Goal: Transaction & Acquisition: Purchase product/service

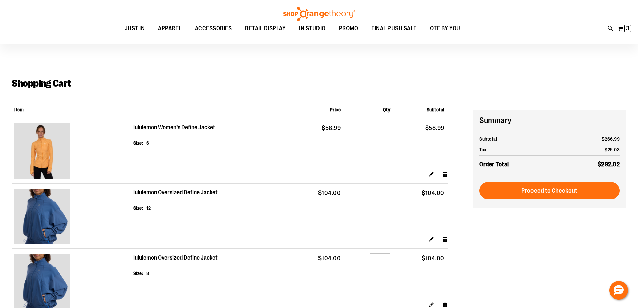
scroll to position [67, 0]
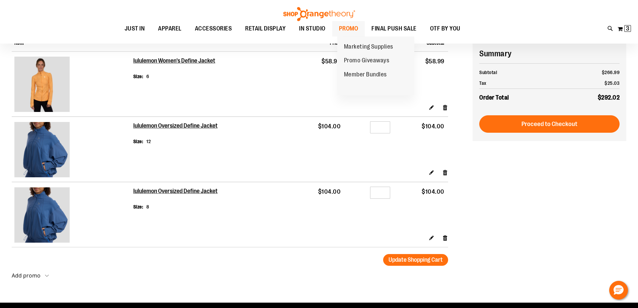
click at [359, 29] on span "PROMO" at bounding box center [348, 28] width 19 height 15
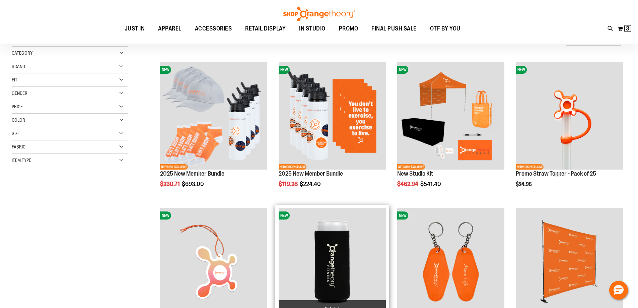
scroll to position [127, 0]
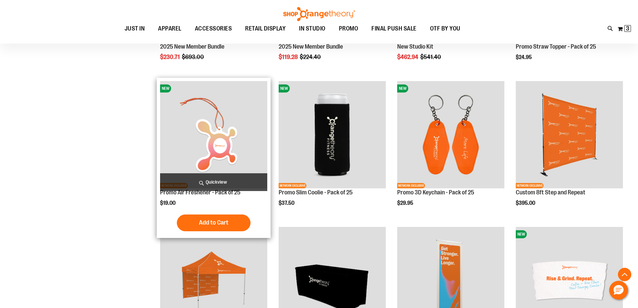
scroll to position [194, 0]
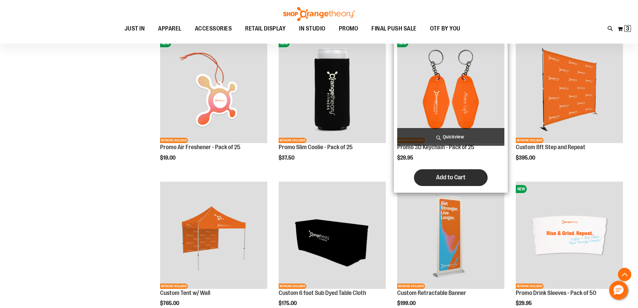
scroll to position [161, 0]
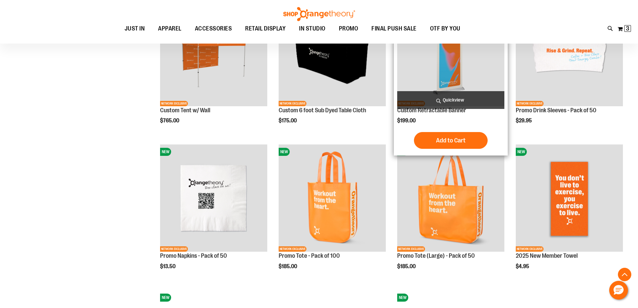
scroll to position [328, 0]
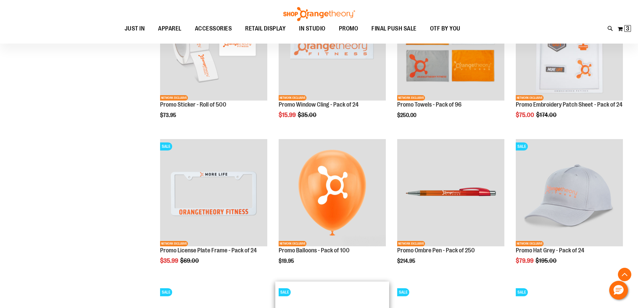
scroll to position [965, 0]
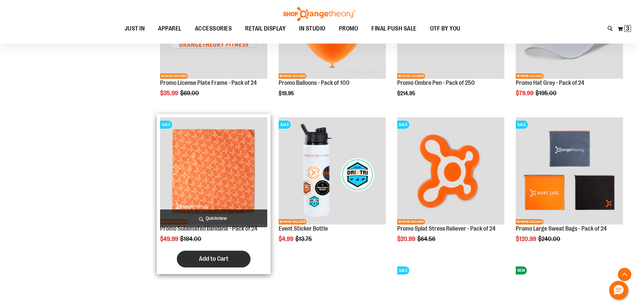
type input "**********"
click at [211, 262] on span "Add to Cart" at bounding box center [213, 258] width 29 height 7
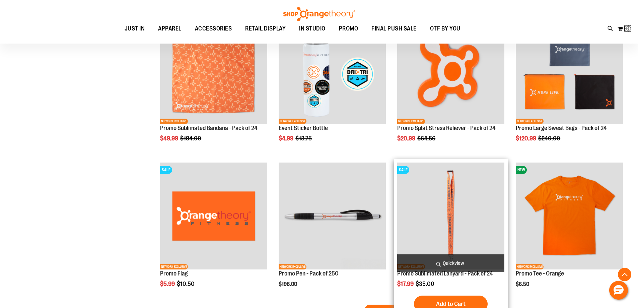
scroll to position [1132, 0]
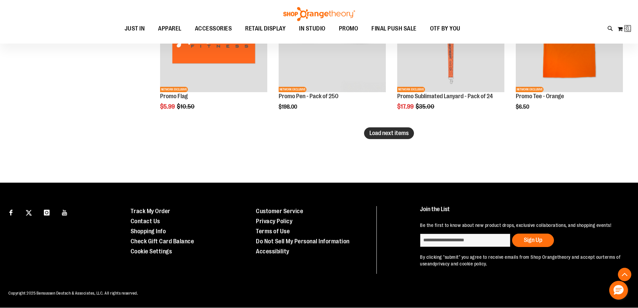
click at [378, 130] on span "Load next items" at bounding box center [389, 133] width 39 height 7
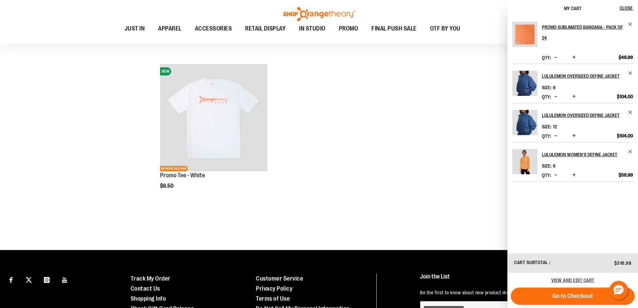
scroll to position [1311, 0]
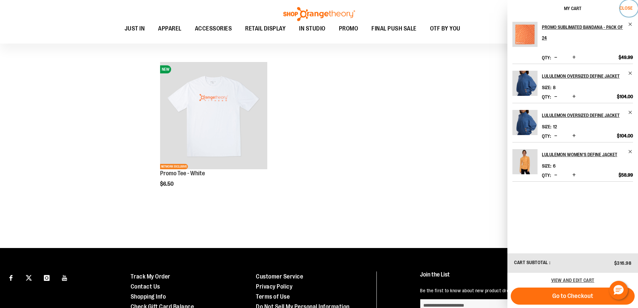
click at [623, 8] on span "Close" at bounding box center [626, 7] width 13 height 5
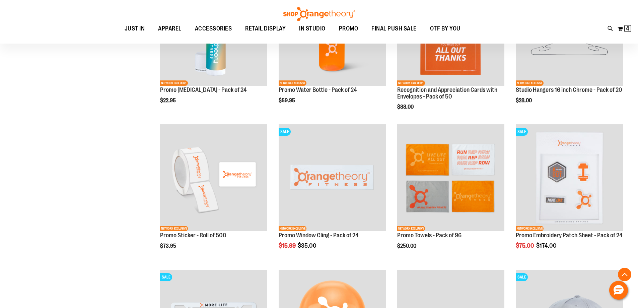
scroll to position [608, 0]
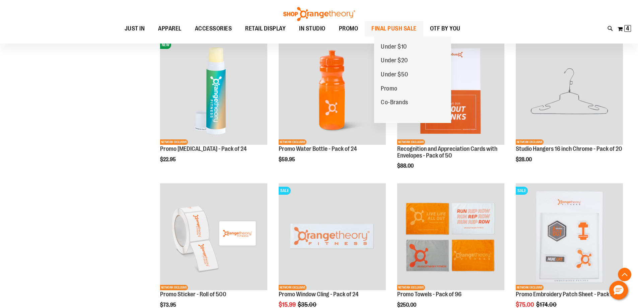
click at [415, 27] on span "FINAL PUSH SALE" at bounding box center [394, 28] width 45 height 15
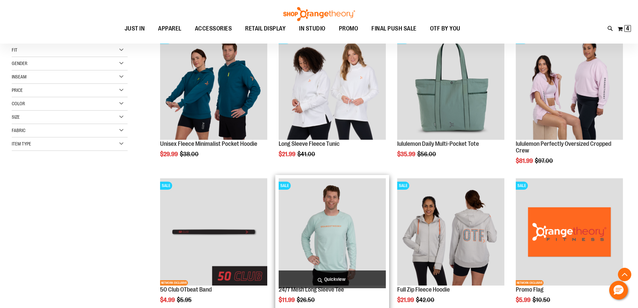
scroll to position [134, 0]
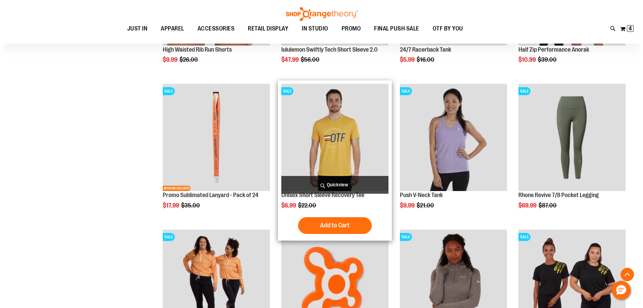
scroll to position [502, 0]
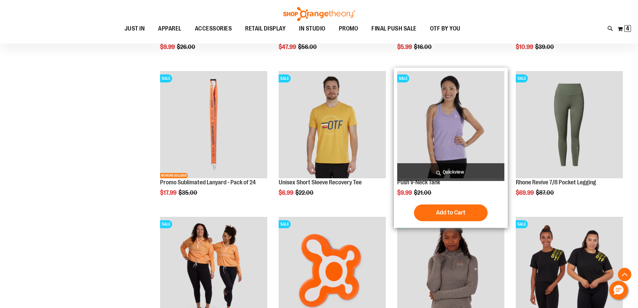
type input "**********"
click at [443, 168] on span "Quickview" at bounding box center [450, 172] width 107 height 18
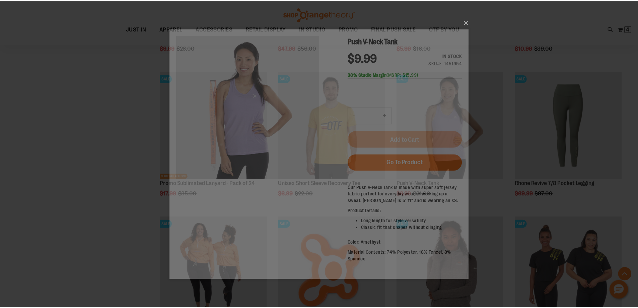
scroll to position [0, 0]
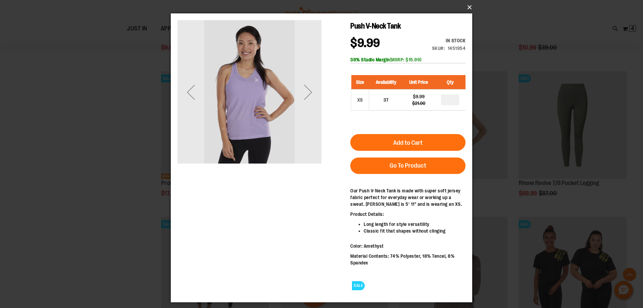
click at [469, 8] on button "×" at bounding box center [324, 7] width 302 height 15
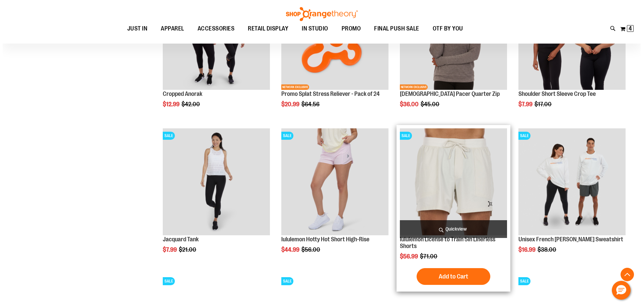
scroll to position [737, 0]
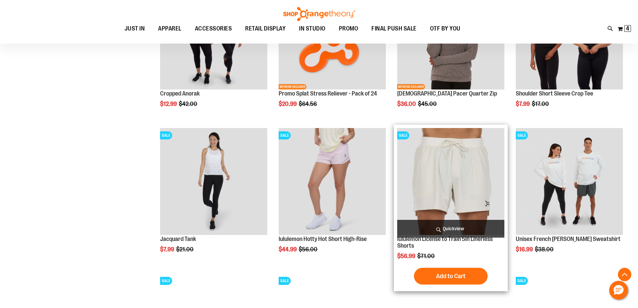
click at [457, 224] on span "Quickview" at bounding box center [450, 229] width 107 height 18
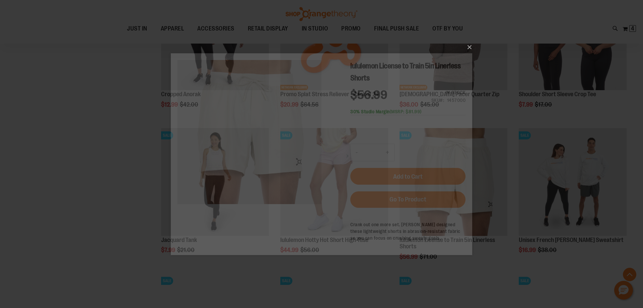
scroll to position [0, 0]
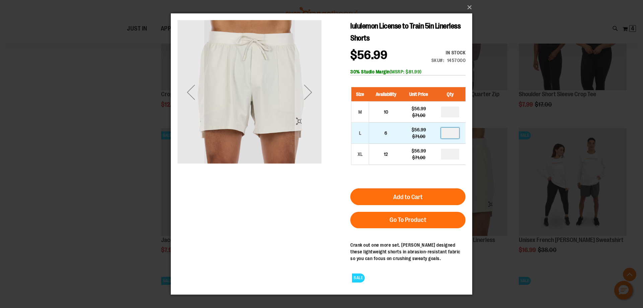
drag, startPoint x: 457, startPoint y: 134, endPoint x: 447, endPoint y: 134, distance: 10.4
click at [447, 134] on input "number" at bounding box center [450, 133] width 18 height 11
type input "*"
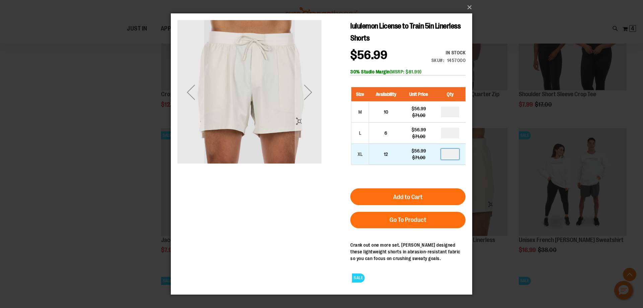
drag, startPoint x: 457, startPoint y: 152, endPoint x: 443, endPoint y: 153, distance: 14.1
type input "*"
click at [330, 174] on div "lululemon License to Train 5in Linerless Shorts $56.99 Regular Price $71.00 In …" at bounding box center [322, 153] width 288 height 267
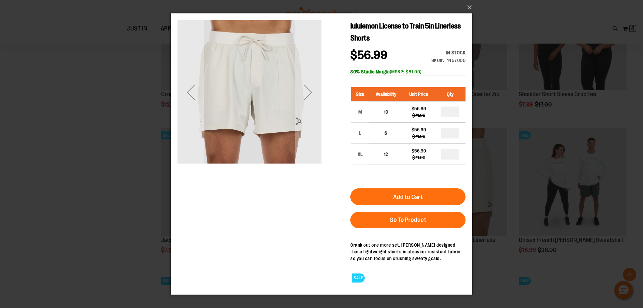
click at [437, 196] on button "Add to Cart" at bounding box center [408, 196] width 115 height 17
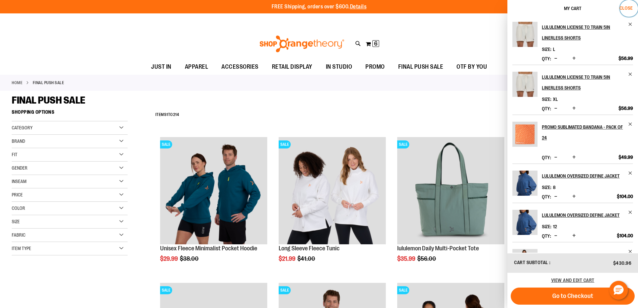
click at [633, 7] on span "Close" at bounding box center [626, 7] width 13 height 5
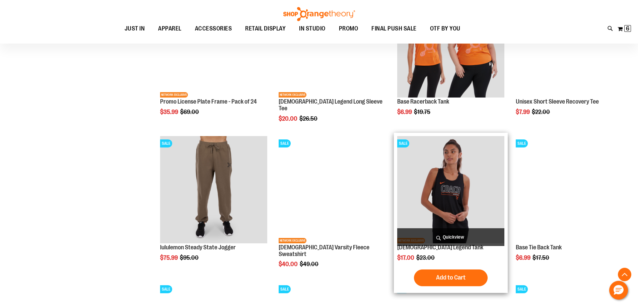
scroll to position [948, 0]
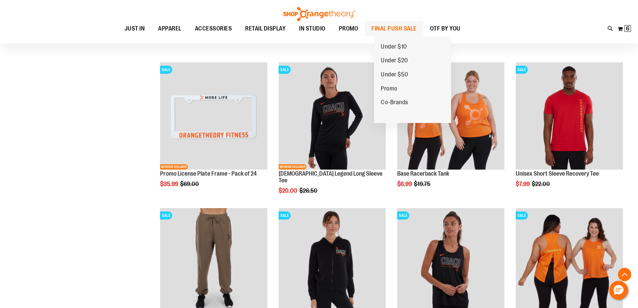
click at [417, 28] on span "FINAL PUSH SALE" at bounding box center [394, 28] width 45 height 15
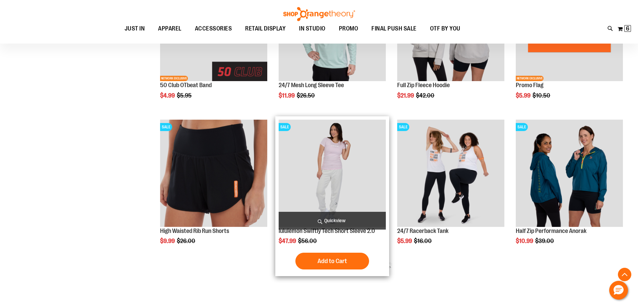
scroll to position [294, 0]
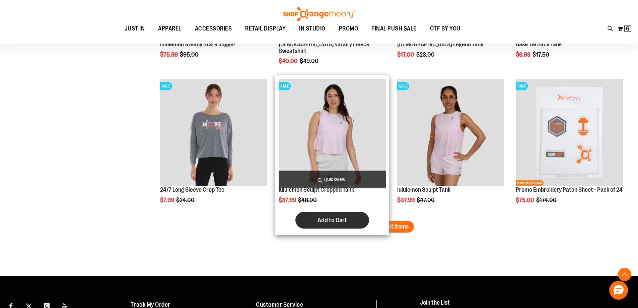
scroll to position [1166, 0]
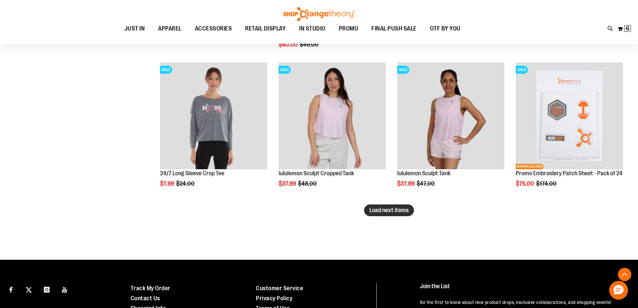
type input "**********"
click at [406, 212] on span "Load next items" at bounding box center [389, 210] width 39 height 7
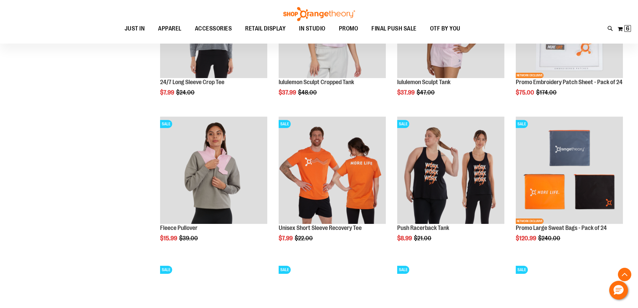
scroll to position [1266, 0]
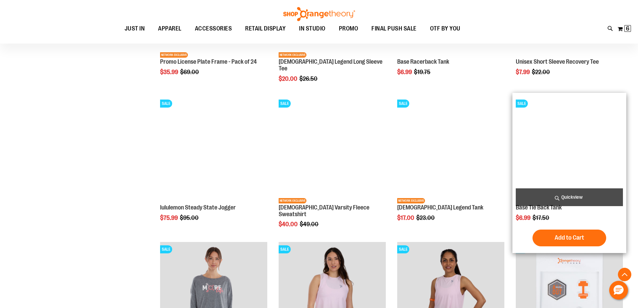
scroll to position [998, 0]
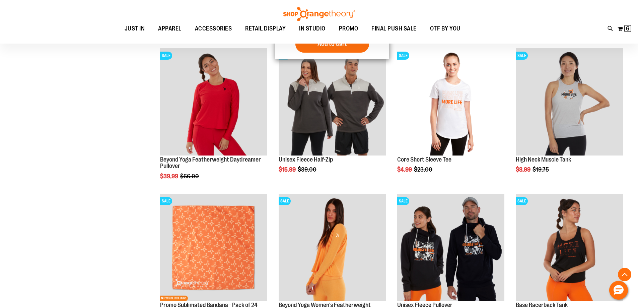
scroll to position [1568, 0]
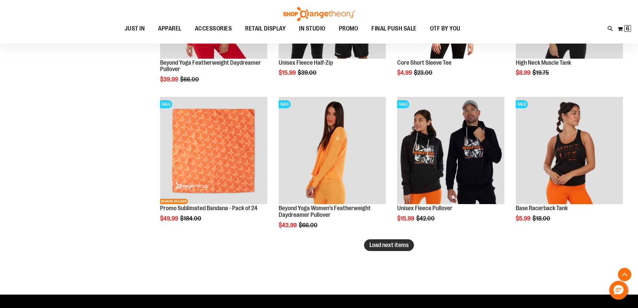
click at [386, 247] on span "Load next items" at bounding box center [389, 245] width 39 height 7
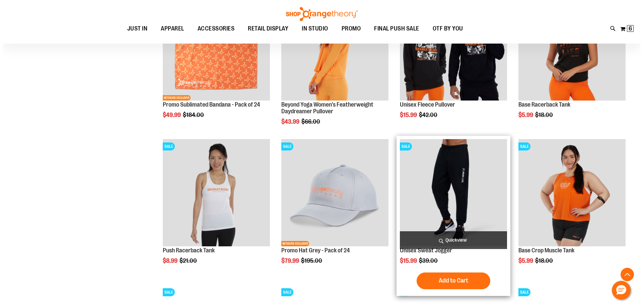
scroll to position [1635, 0]
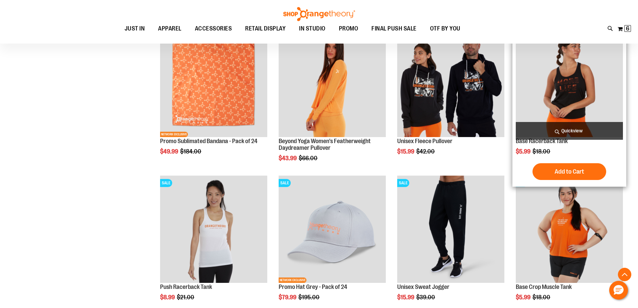
click at [563, 131] on span "Quickview" at bounding box center [569, 131] width 107 height 18
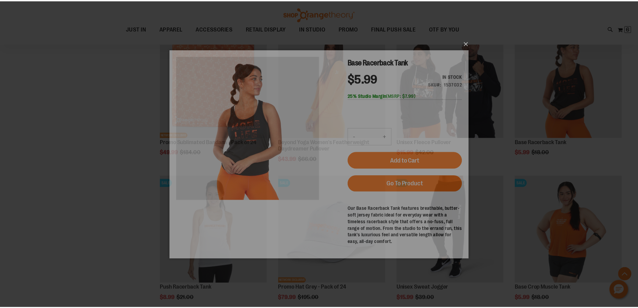
scroll to position [0, 0]
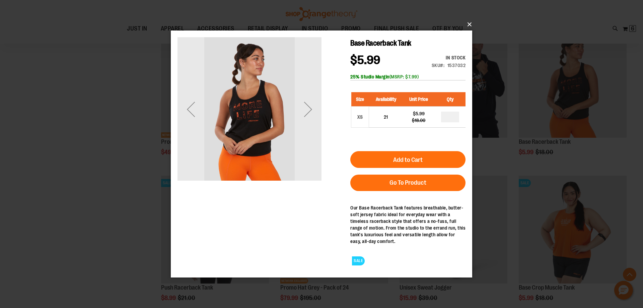
click at [471, 24] on button "×" at bounding box center [324, 24] width 302 height 15
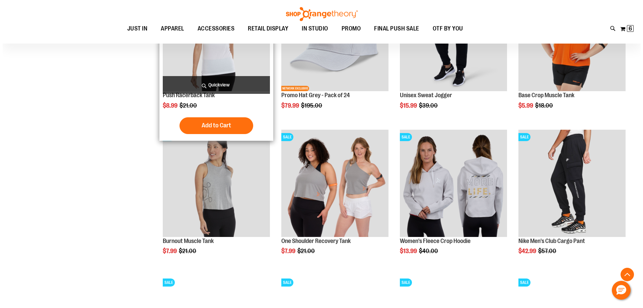
scroll to position [1735, 0]
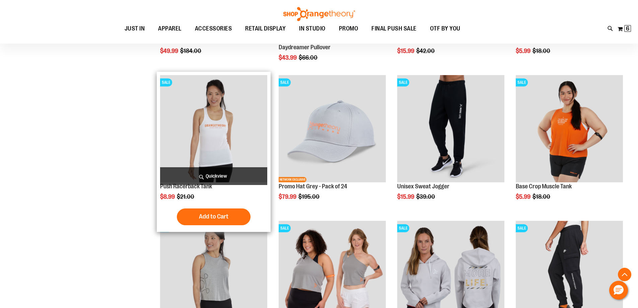
click at [213, 178] on span "Quickview" at bounding box center [213, 176] width 107 height 18
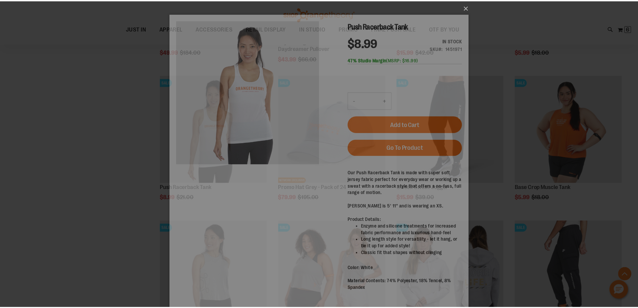
scroll to position [0, 0]
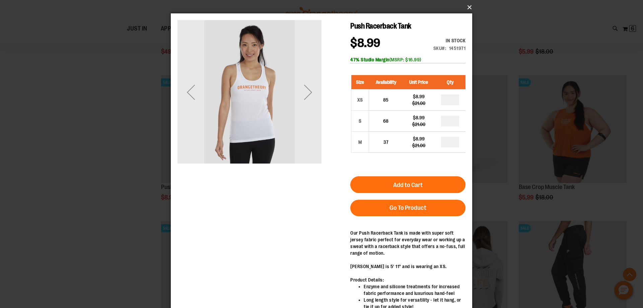
click at [472, 7] on button "×" at bounding box center [324, 7] width 302 height 15
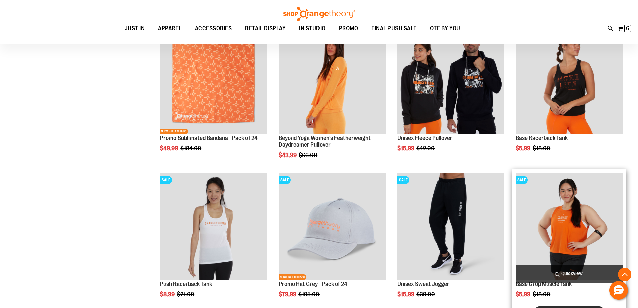
scroll to position [1635, 0]
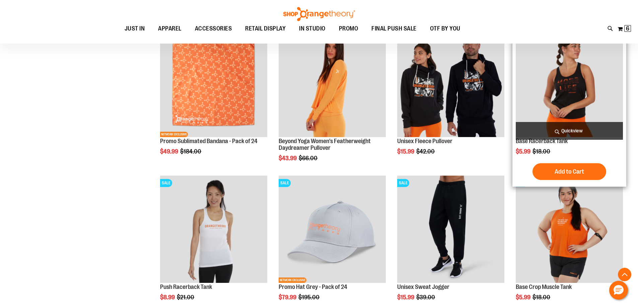
click at [580, 120] on img "product" at bounding box center [569, 83] width 107 height 107
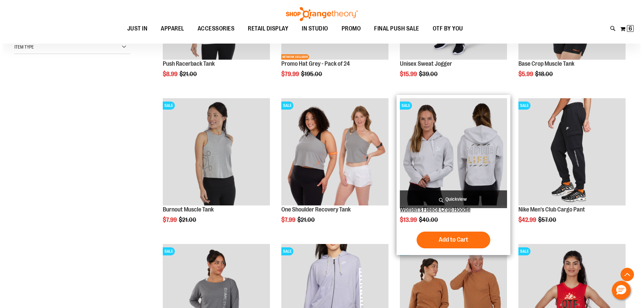
scroll to position [100, 0]
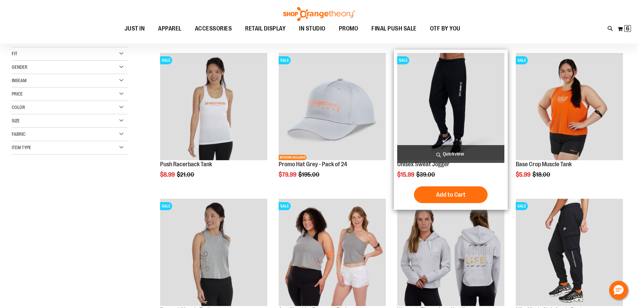
type input "**********"
click at [435, 157] on span "Quickview" at bounding box center [450, 154] width 107 height 18
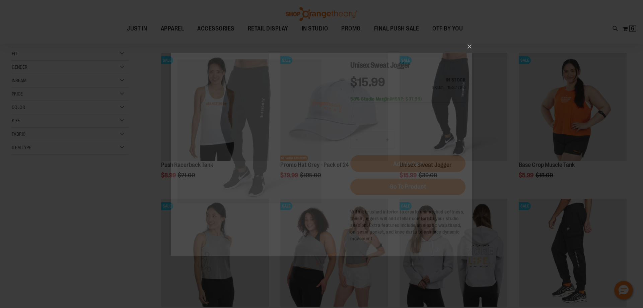
scroll to position [0, 0]
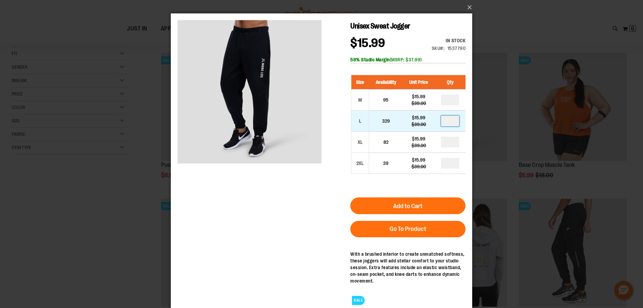
drag, startPoint x: 453, startPoint y: 122, endPoint x: 444, endPoint y: 122, distance: 8.7
click at [444, 122] on input "number" at bounding box center [450, 121] width 18 height 11
type input "*"
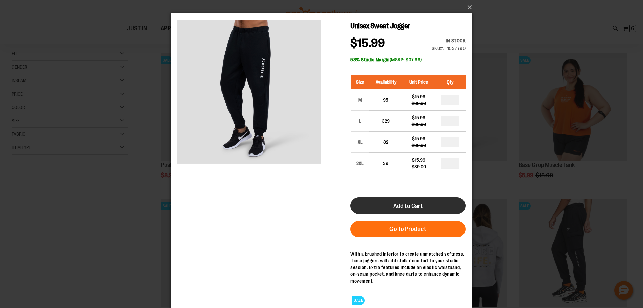
click at [445, 201] on button "Add to Cart" at bounding box center [408, 205] width 115 height 17
click at [379, 206] on button "Add to Cart" at bounding box center [408, 205] width 115 height 17
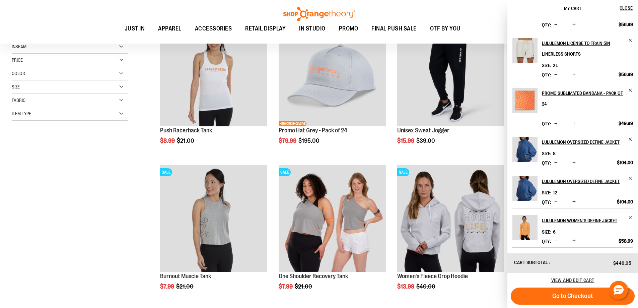
scroll to position [105, 0]
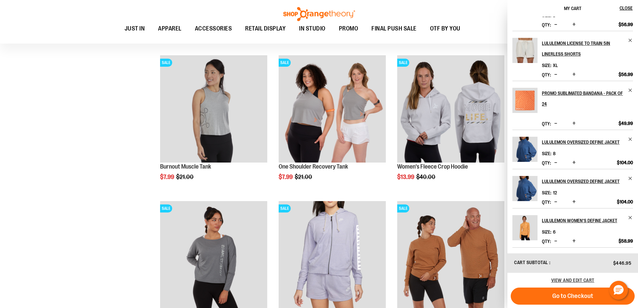
scroll to position [335, 0]
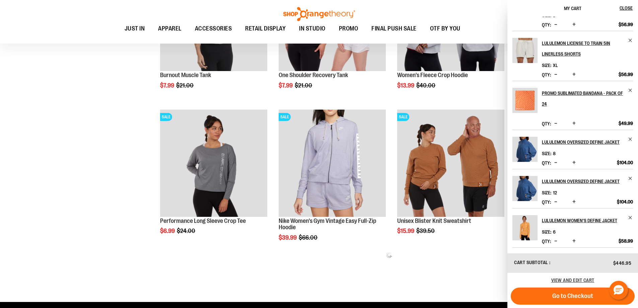
click at [94, 204] on div "**********" at bounding box center [319, 34] width 615 height 528
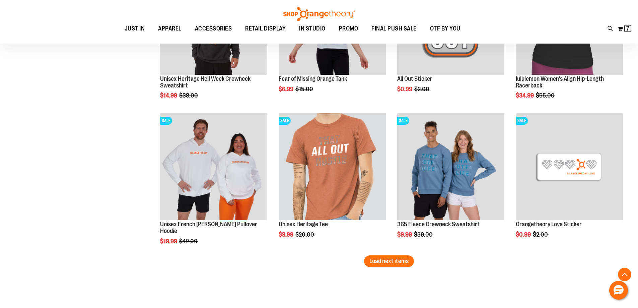
scroll to position [1206, 0]
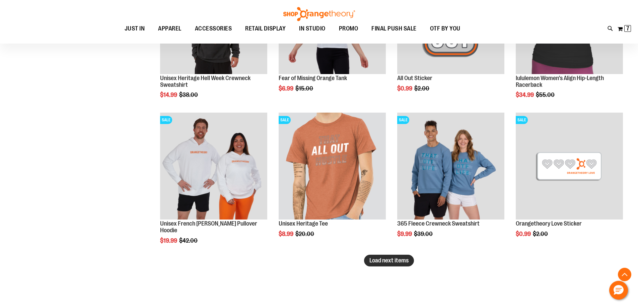
click at [393, 264] on button "Load next items" at bounding box center [389, 261] width 50 height 12
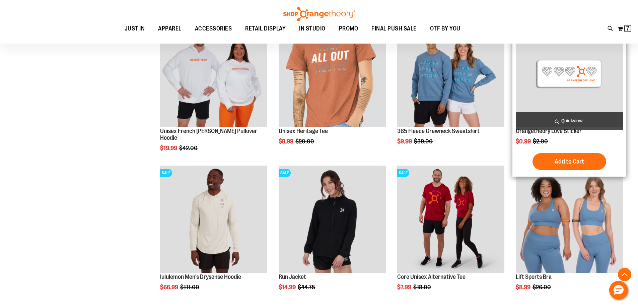
scroll to position [1307, 0]
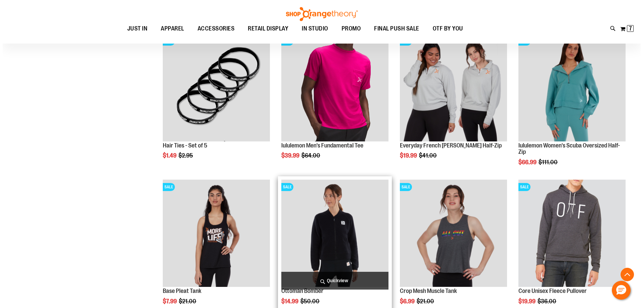
scroll to position [1642, 0]
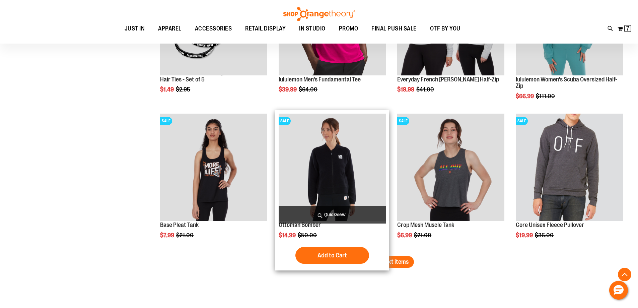
click at [349, 211] on span "Quickview" at bounding box center [332, 215] width 107 height 18
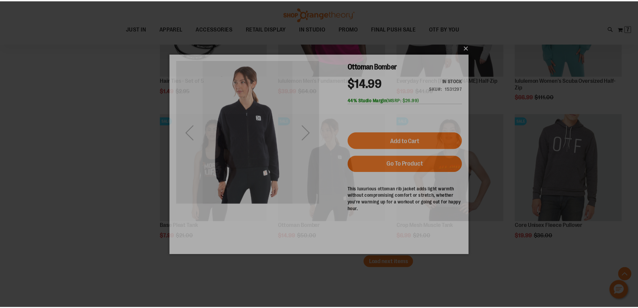
scroll to position [0, 0]
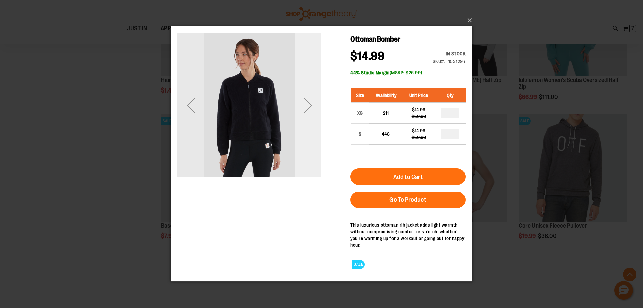
click at [312, 103] on div "Next" at bounding box center [308, 105] width 27 height 27
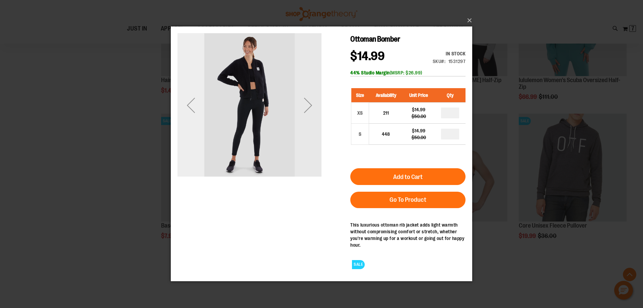
click at [192, 116] on div "Previous" at bounding box center [191, 105] width 27 height 27
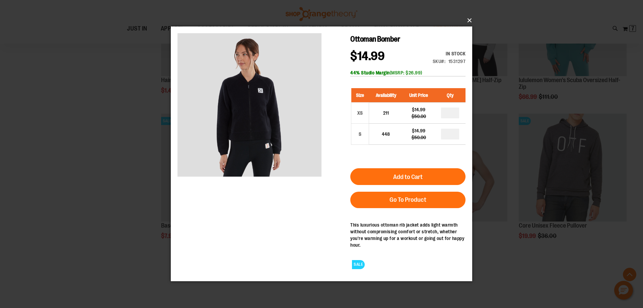
drag, startPoint x: 471, startPoint y: 17, endPoint x: 469, endPoint y: 34, distance: 16.2
click at [471, 17] on button "×" at bounding box center [324, 20] width 302 height 15
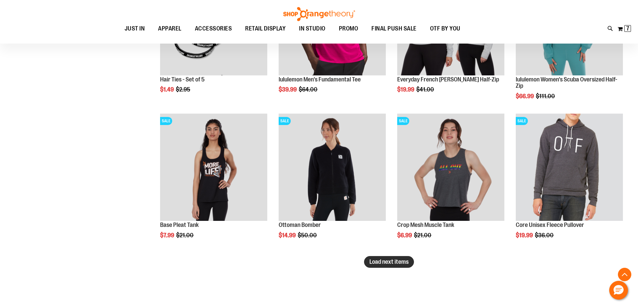
click at [400, 262] on span "Load next items" at bounding box center [389, 261] width 39 height 7
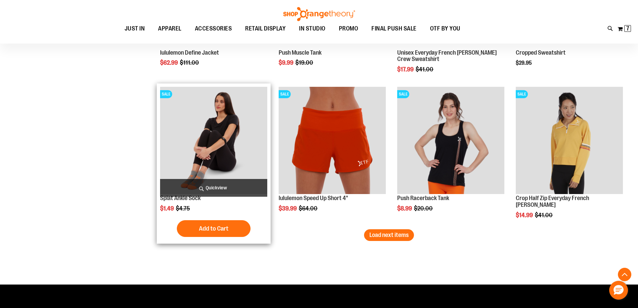
scroll to position [2111, 0]
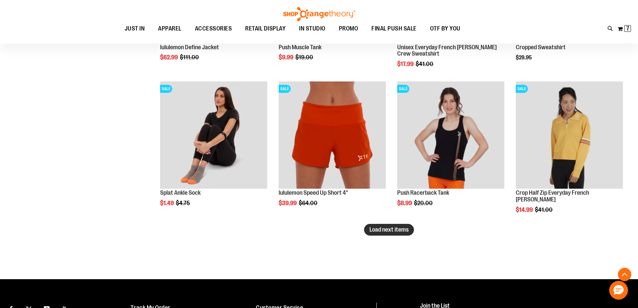
click at [385, 232] on span "Load next items" at bounding box center [389, 229] width 39 height 7
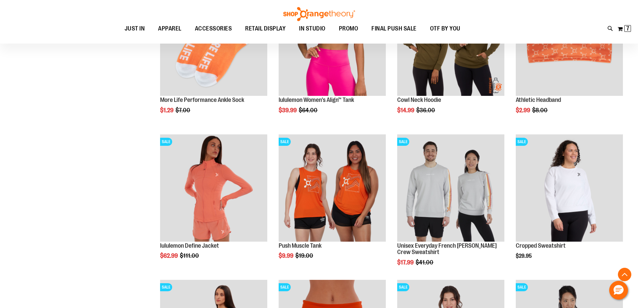
scroll to position [1843, 0]
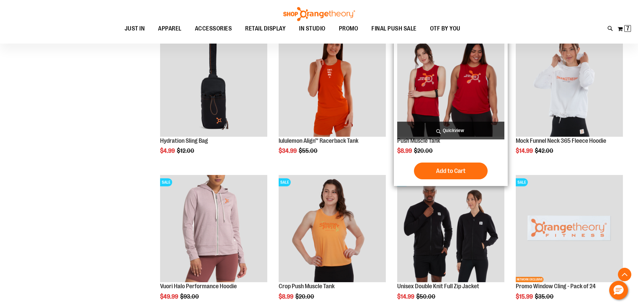
scroll to position [2513, 0]
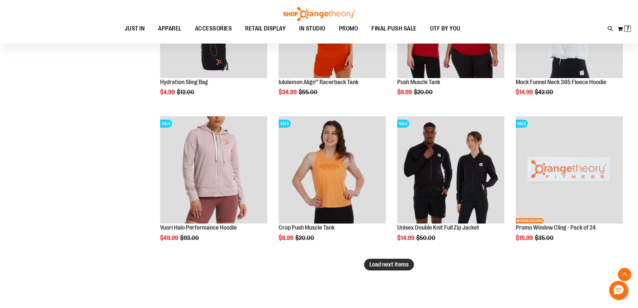
click at [396, 265] on span "Load next items" at bounding box center [389, 264] width 39 height 7
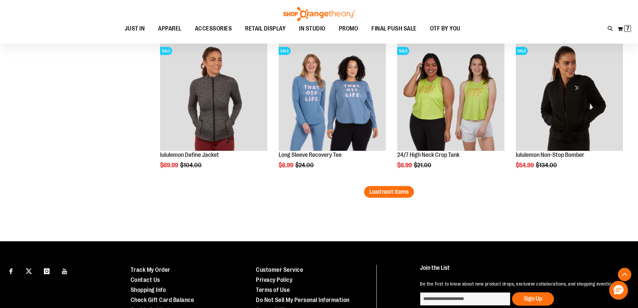
scroll to position [2948, 0]
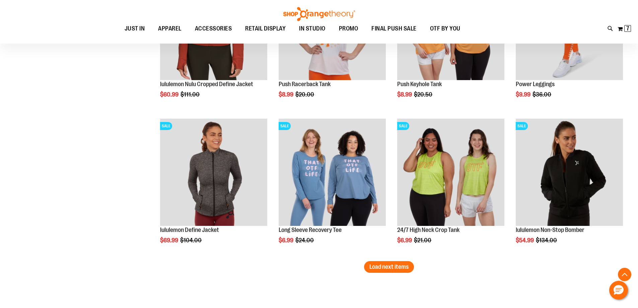
drag, startPoint x: 371, startPoint y: 268, endPoint x: 360, endPoint y: 276, distance: 13.6
click at [371, 268] on span "Load next items" at bounding box center [389, 266] width 39 height 7
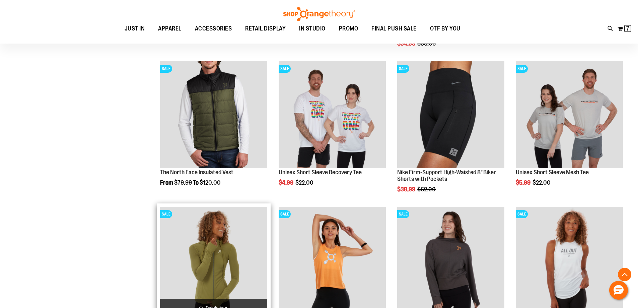
scroll to position [3451, 0]
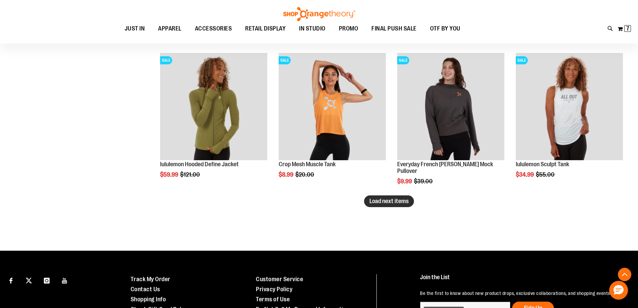
click at [383, 204] on span "Load next items" at bounding box center [389, 201] width 39 height 7
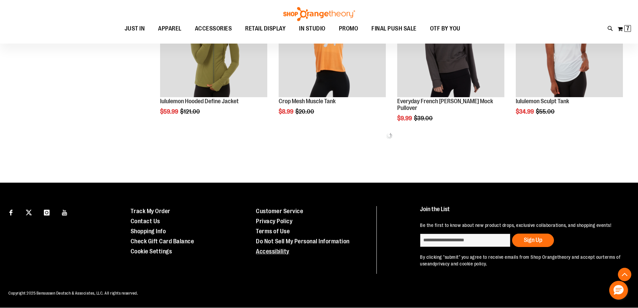
scroll to position [3520, 0]
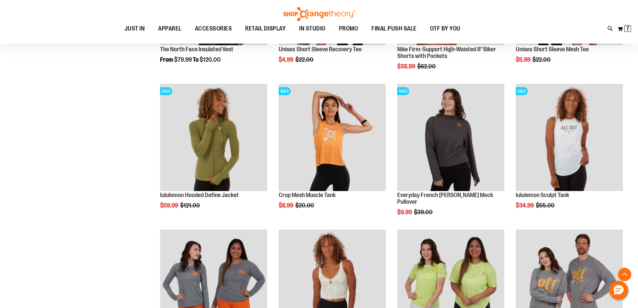
scroll to position [3587, 0]
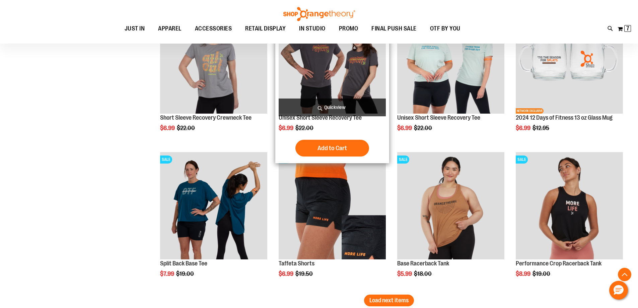
scroll to position [3963, 0]
